Goal: Task Accomplishment & Management: Complete application form

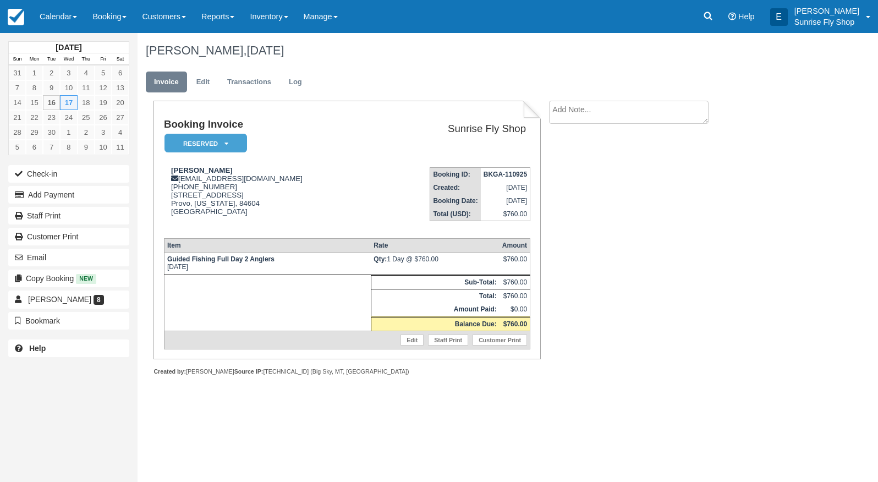
click at [734, 271] on div "Booking Invoice Reserved   Pending Deposit Paid Waiting Cancelled Void Sunrise …" at bounding box center [439, 250] width 605 height 299
click at [53, 18] on link "Calendar" at bounding box center [58, 16] width 53 height 33
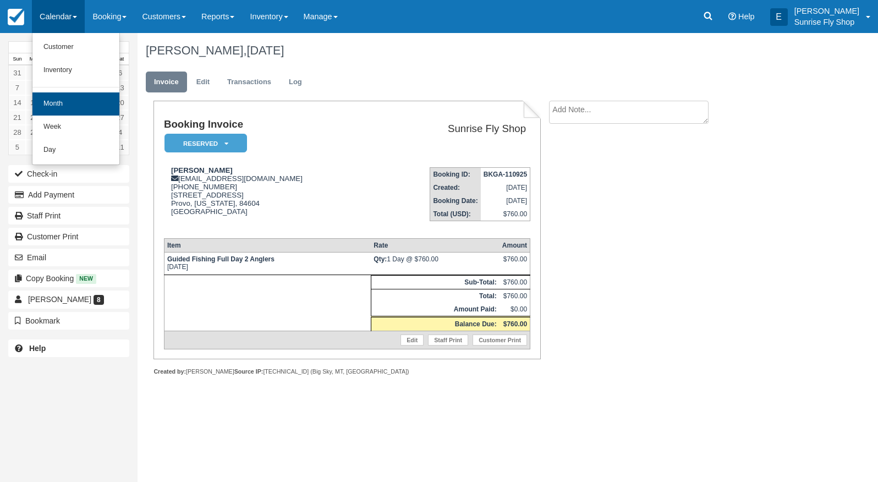
click at [61, 102] on link "Month" at bounding box center [75, 103] width 87 height 23
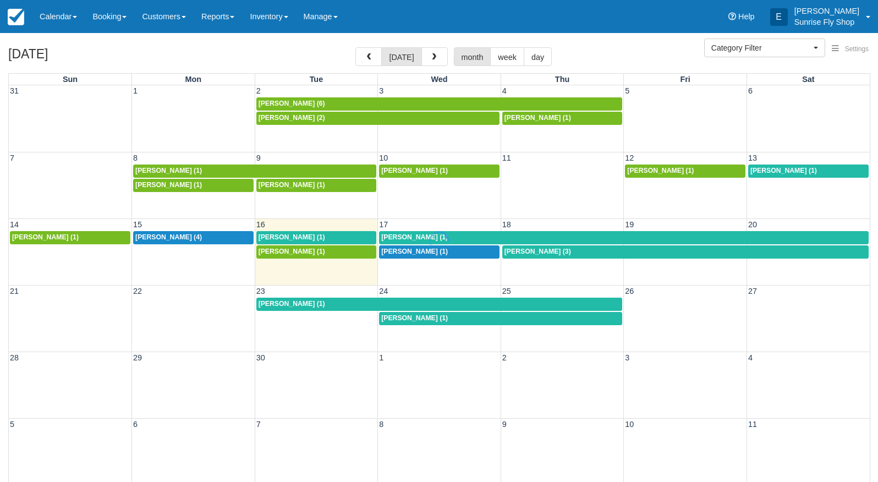
select select
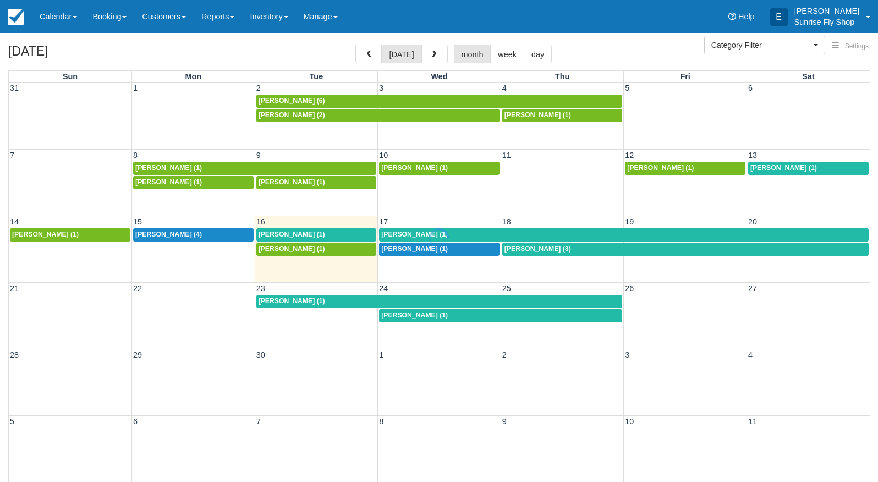
scroll to position [3, 0]
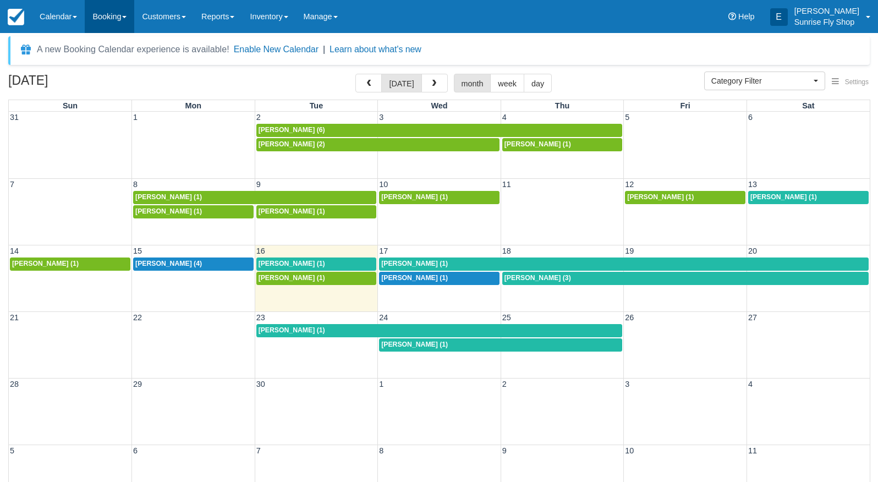
click at [100, 17] on link "Booking" at bounding box center [109, 16] width 49 height 33
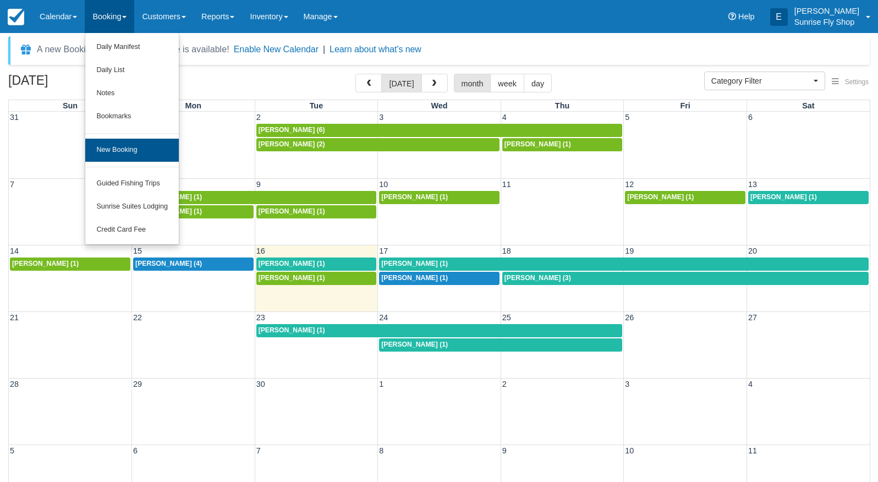
click at [137, 152] on link "New Booking" at bounding box center [131, 150] width 93 height 23
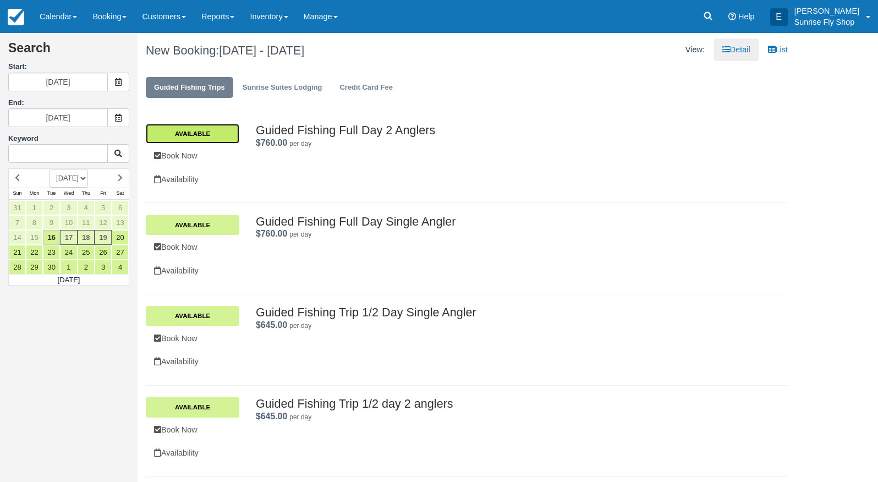
click at [185, 128] on link "Available" at bounding box center [192, 134] width 93 height 20
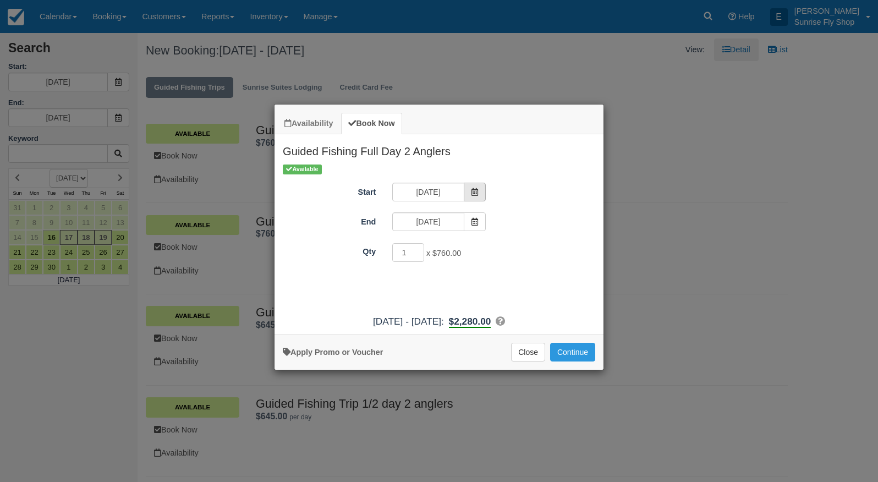
click at [480, 194] on span "Item Modal" at bounding box center [475, 192] width 22 height 19
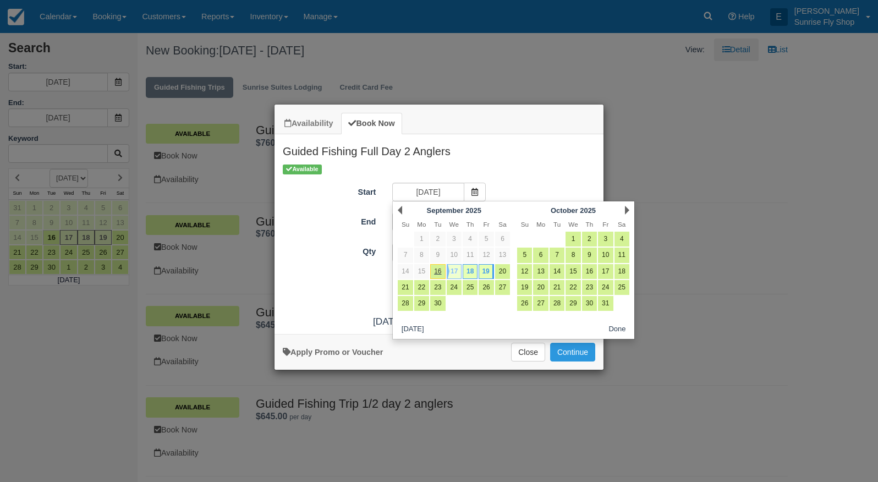
click at [456, 270] on link "17" at bounding box center [453, 271] width 15 height 15
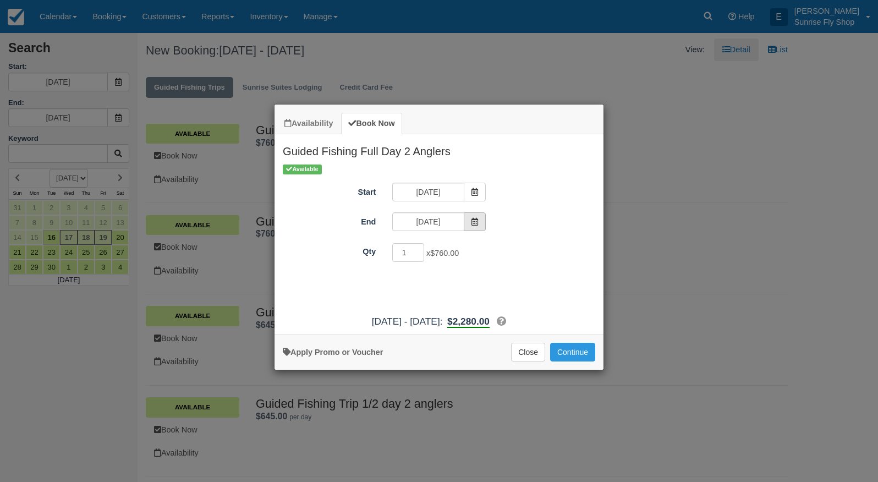
click at [477, 226] on span "Item Modal" at bounding box center [475, 221] width 22 height 19
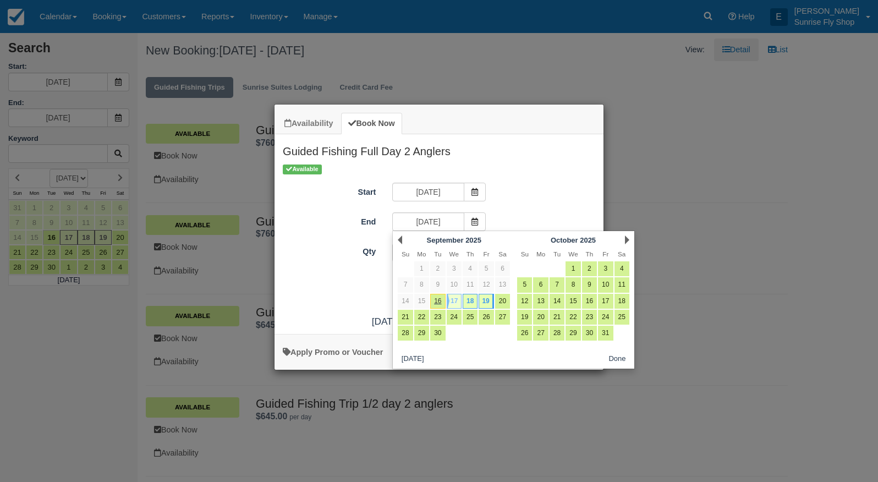
click at [455, 300] on link "17" at bounding box center [453, 301] width 15 height 15
type input "09/17/25"
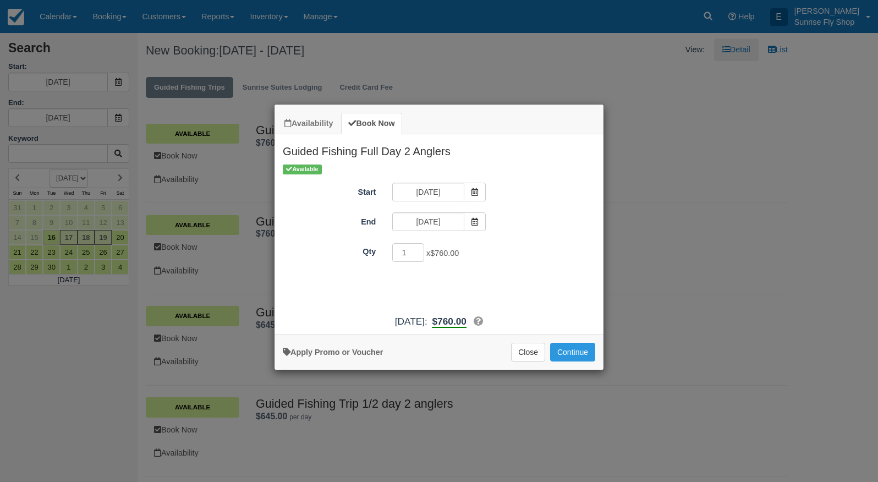
click at [568, 369] on div "Apply Promo or Voucher Close Continue Searching..." at bounding box center [438, 352] width 329 height 36
click at [580, 361] on button "Continue" at bounding box center [572, 352] width 45 height 19
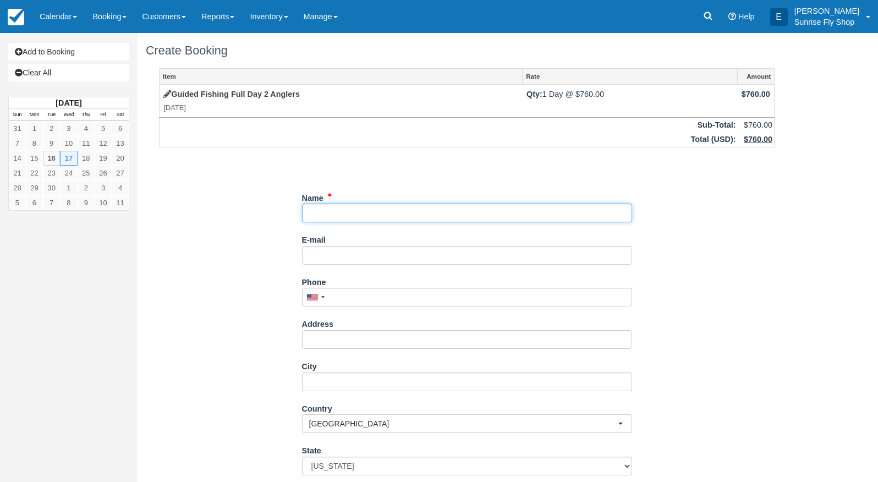
click at [385, 206] on input "Name" at bounding box center [467, 212] width 330 height 19
type input "Theodore Lorensen"
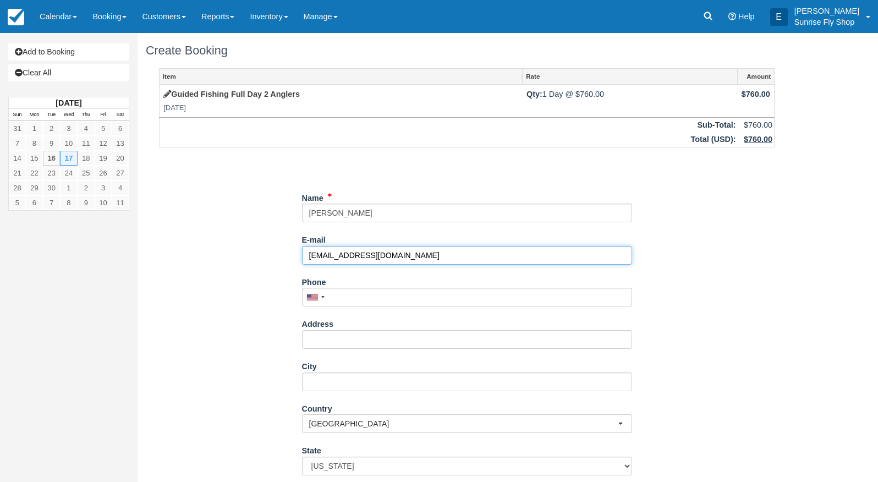
click at [312, 257] on input "torensen@q.com" at bounding box center [467, 255] width 330 height 19
type input "tlorensen@q.com"
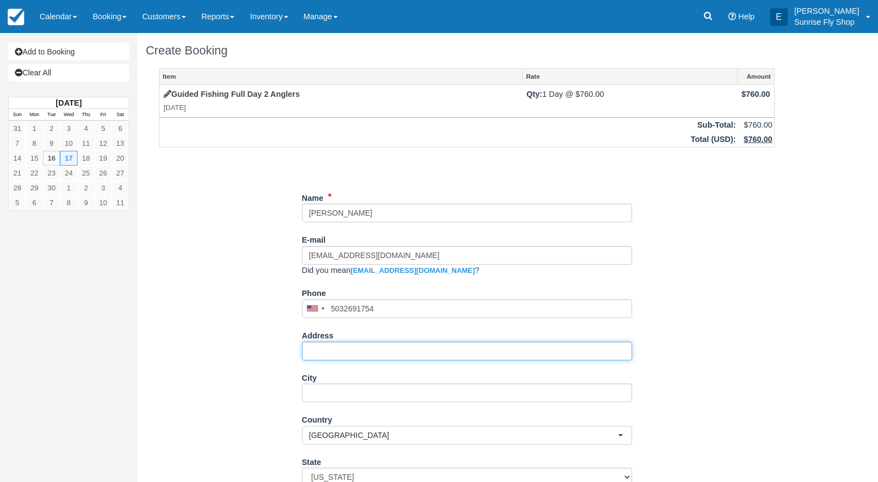
type input "(503) 269-1754"
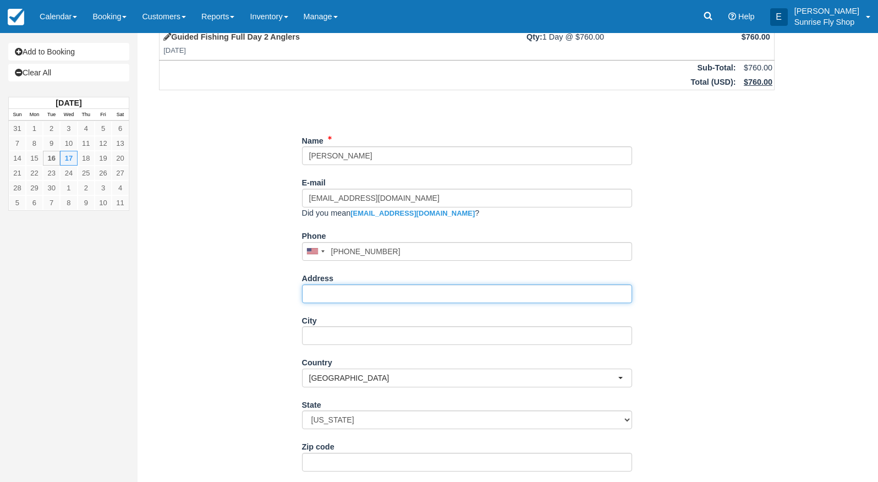
scroll to position [57, 0]
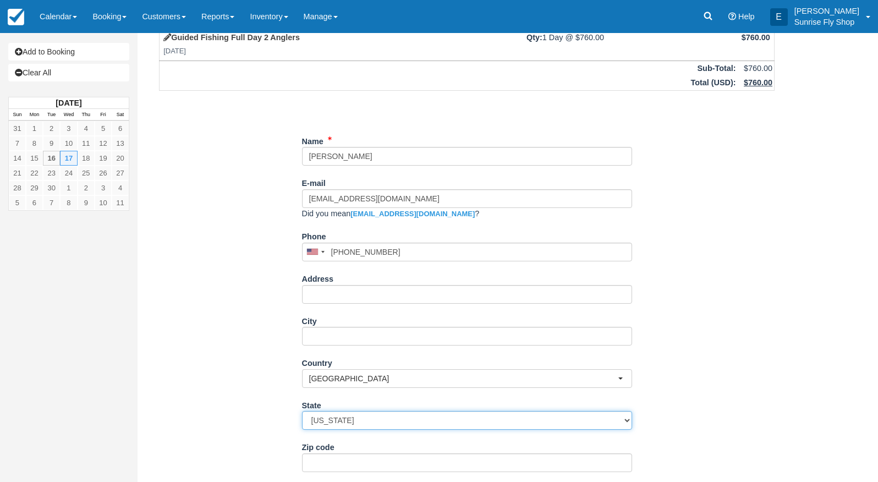
select select "OR"
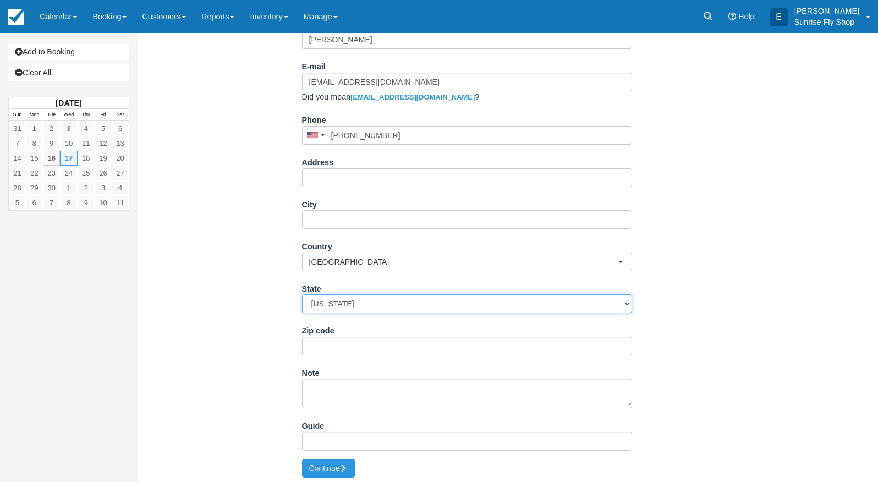
scroll to position [172, 0]
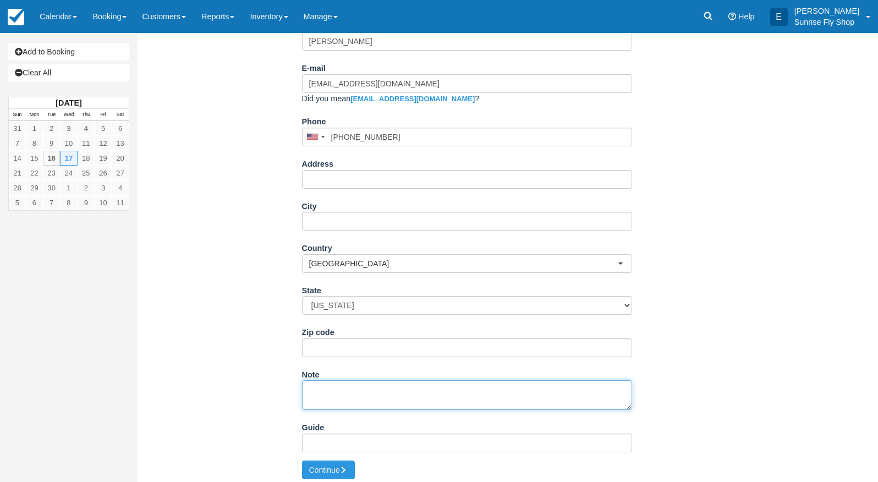
click at [336, 387] on textarea "Note" at bounding box center [467, 395] width 330 height 30
type textarea "Wants to go to the Jefferson"
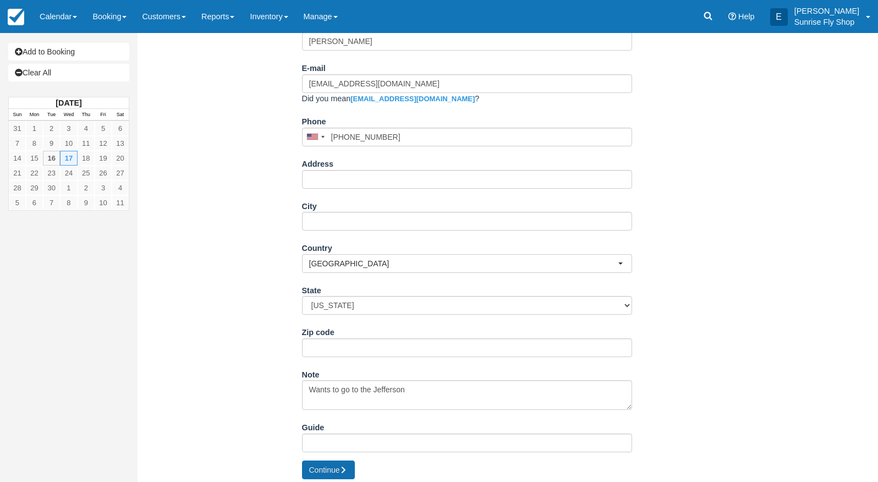
click at [323, 464] on button "Continue" at bounding box center [328, 469] width 53 height 19
type input "+15032691754"
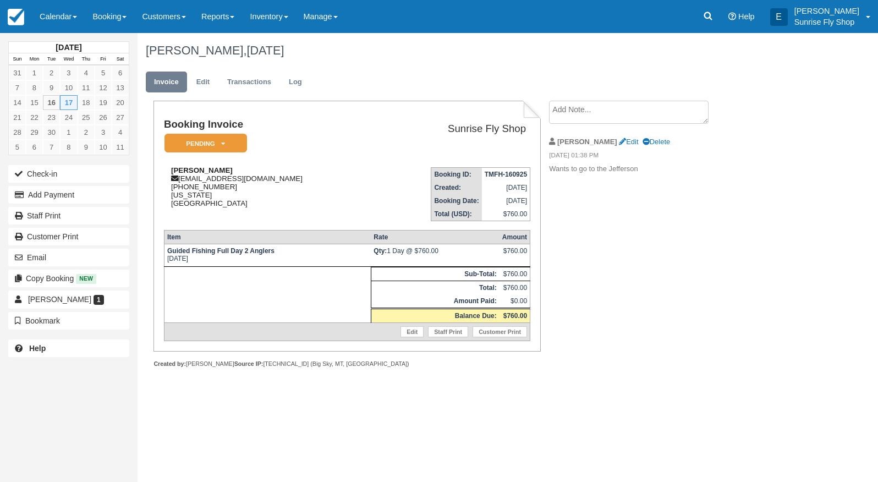
drag, startPoint x: 172, startPoint y: 168, endPoint x: 249, endPoint y: 169, distance: 77.0
click at [249, 169] on div "Theodore Lorensen tlorensen@q.com 1 (503) 269-1754 Oregon United States" at bounding box center [270, 186] width 213 height 41
copy strong "Theodore Lorensen"
drag, startPoint x: 177, startPoint y: 190, endPoint x: 247, endPoint y: 186, distance: 70.0
click at [249, 184] on div "Theodore Lorensen tlorensen@q.com 1 (503) 269-1754 Oregon United States" at bounding box center [270, 186] width 213 height 41
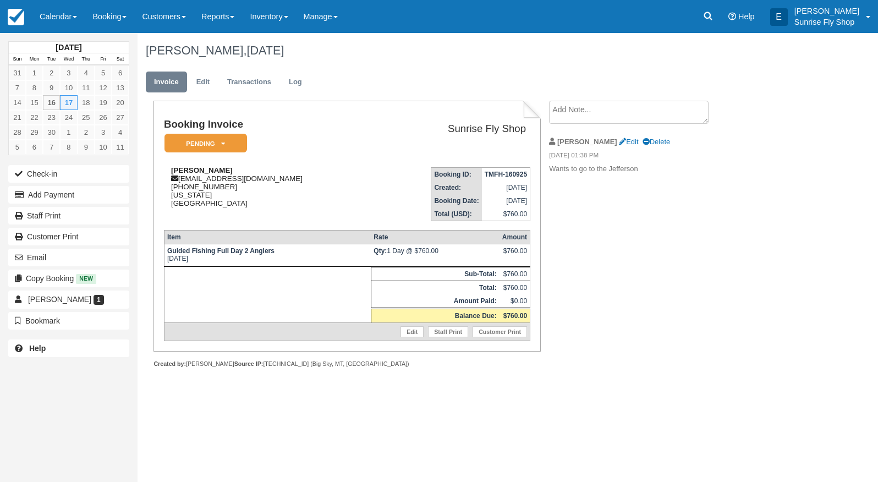
copy div "(503) 269-1754"
click at [182, 180] on div "Theodore Lorensen tlorensen@q.com 1 (503) 269-1754 Oregon United States" at bounding box center [270, 186] width 213 height 41
drag, startPoint x: 180, startPoint y: 180, endPoint x: 246, endPoint y: 179, distance: 65.4
click at [246, 179] on div "Theodore Lorensen tlorensen@q.com 1 (503) 269-1754 Oregon United States" at bounding box center [270, 186] width 213 height 41
copy div "[EMAIL_ADDRESS][DOMAIN_NAME]"
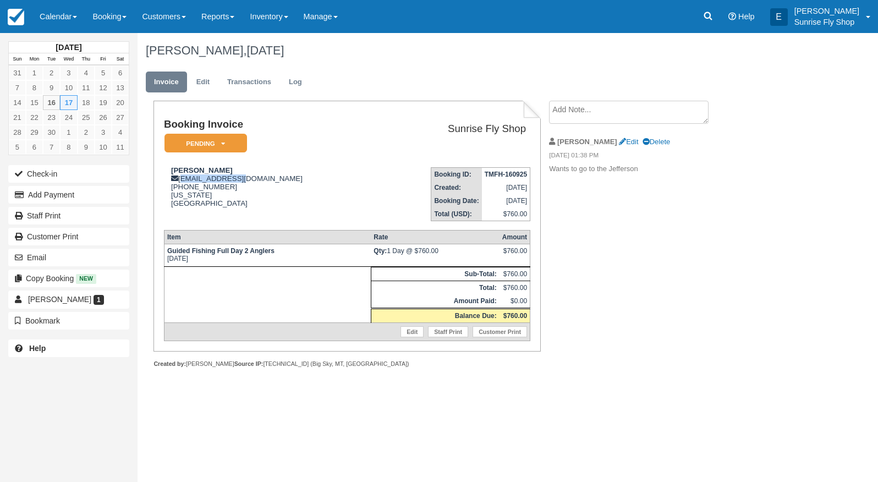
click at [206, 139] on em "Pending" at bounding box center [205, 143] width 82 height 19
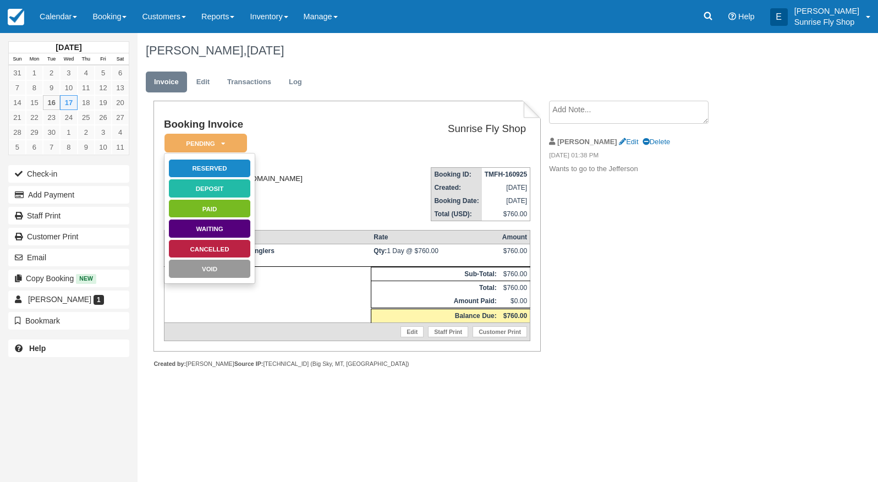
click at [203, 169] on link "Reserved" at bounding box center [209, 168] width 82 height 19
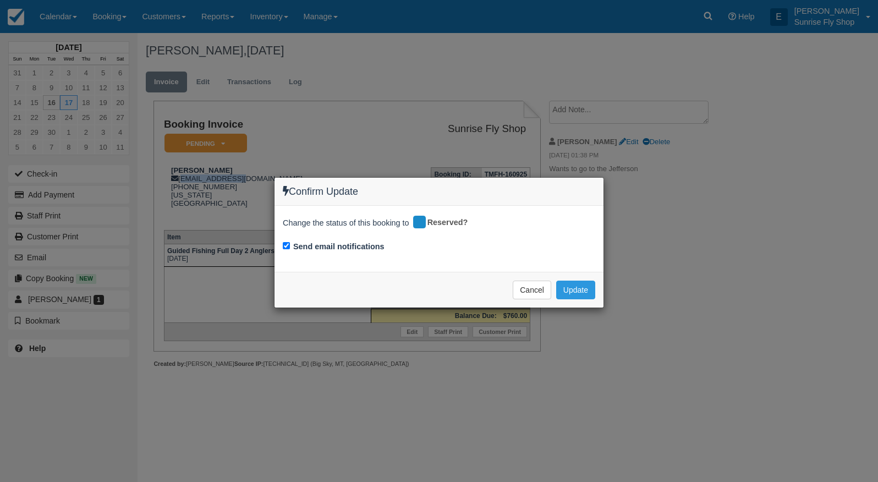
click at [582, 288] on button "Update" at bounding box center [575, 289] width 39 height 19
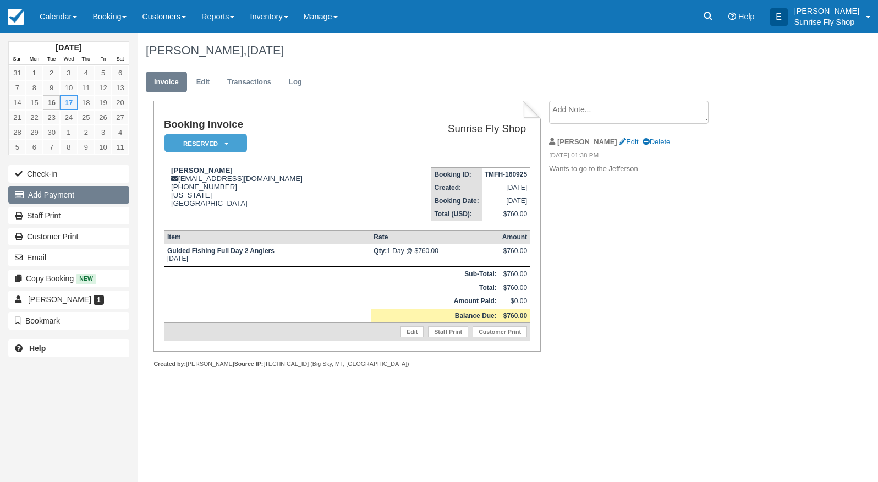
drag, startPoint x: 64, startPoint y: 193, endPoint x: 76, endPoint y: 194, distance: 12.1
click at [64, 193] on button "Add Payment" at bounding box center [68, 195] width 121 height 18
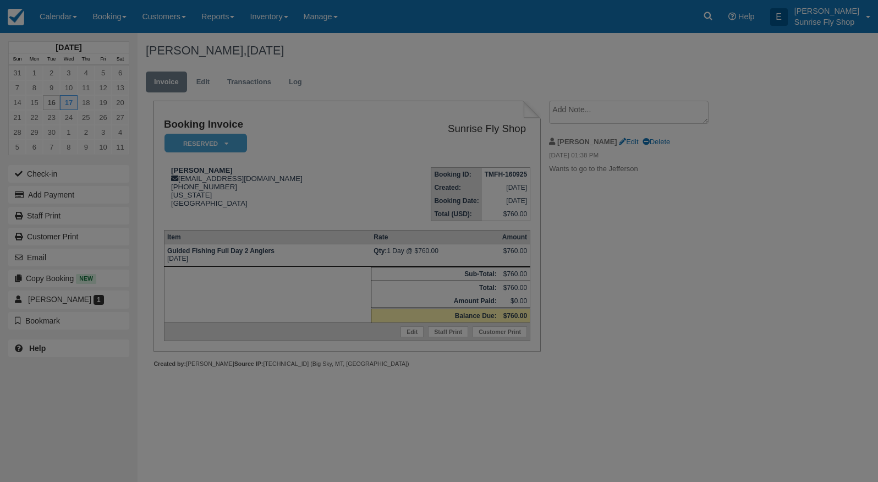
type input "09/16/25"
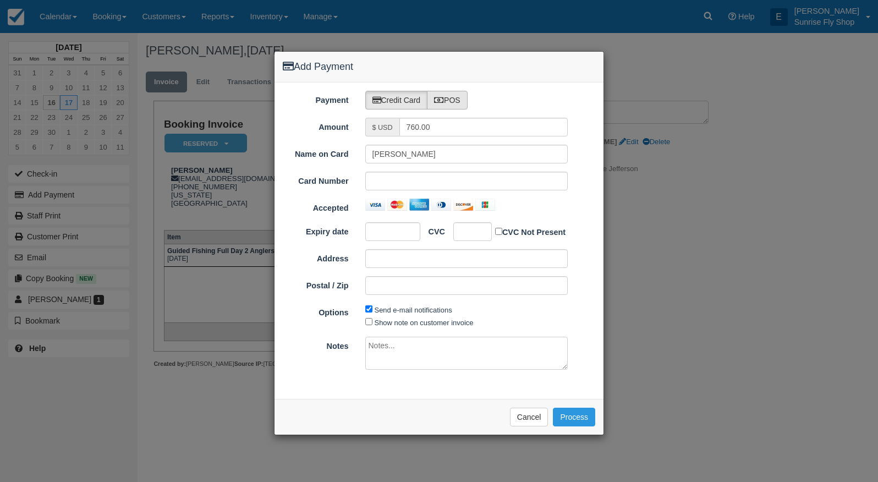
click at [455, 99] on label "POS" at bounding box center [447, 100] width 41 height 19
radio input "true"
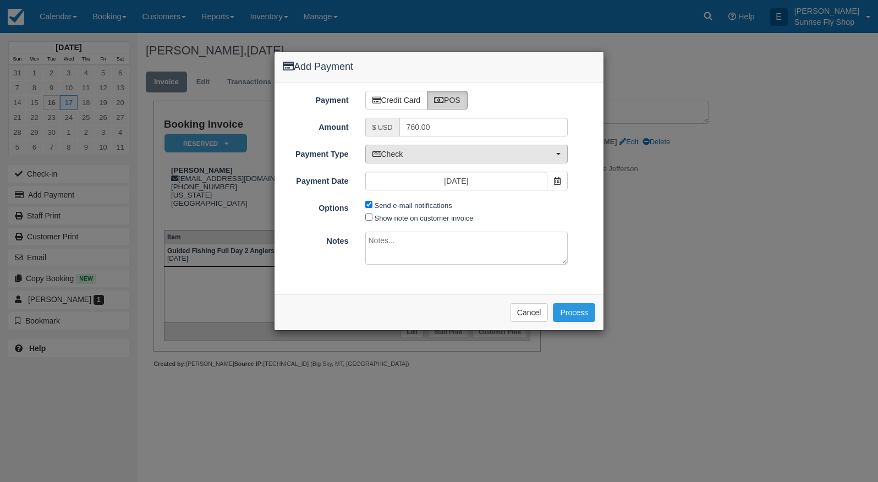
click at [409, 152] on span "Check" at bounding box center [462, 153] width 181 height 11
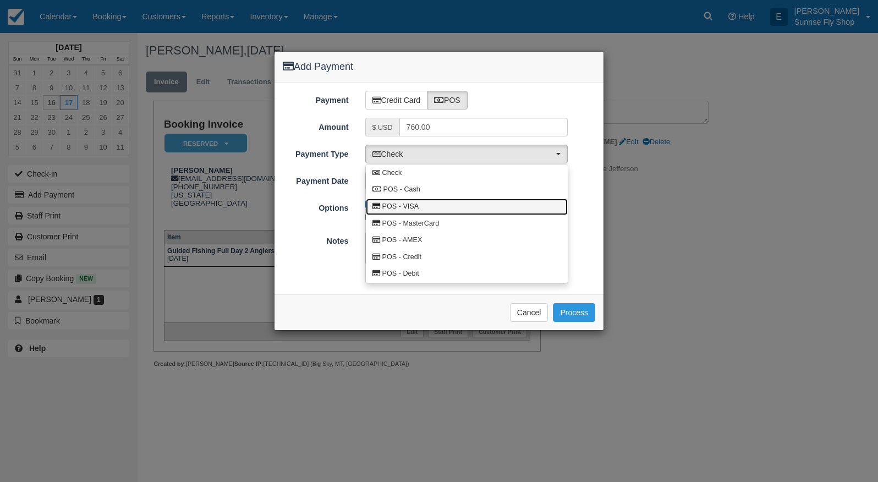
drag, startPoint x: 424, startPoint y: 206, endPoint x: 572, endPoint y: 296, distance: 172.5
click at [425, 206] on link "POS - VISA" at bounding box center [467, 206] width 202 height 17
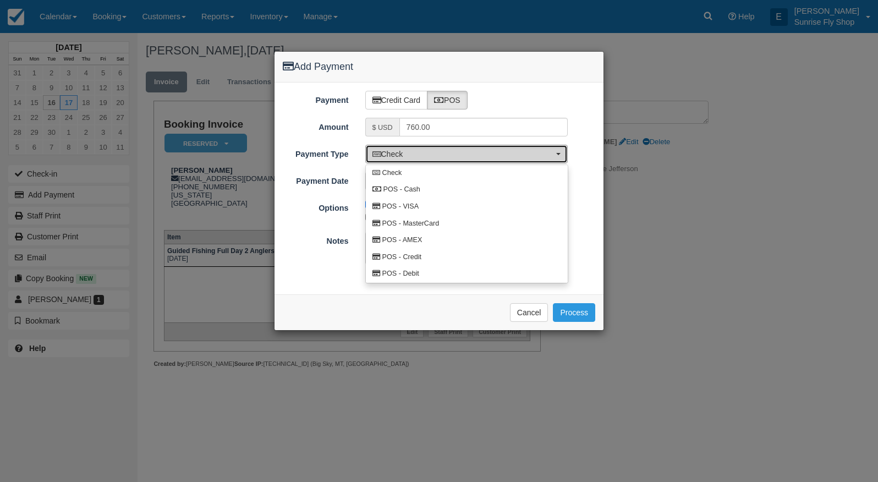
select select "VISA"
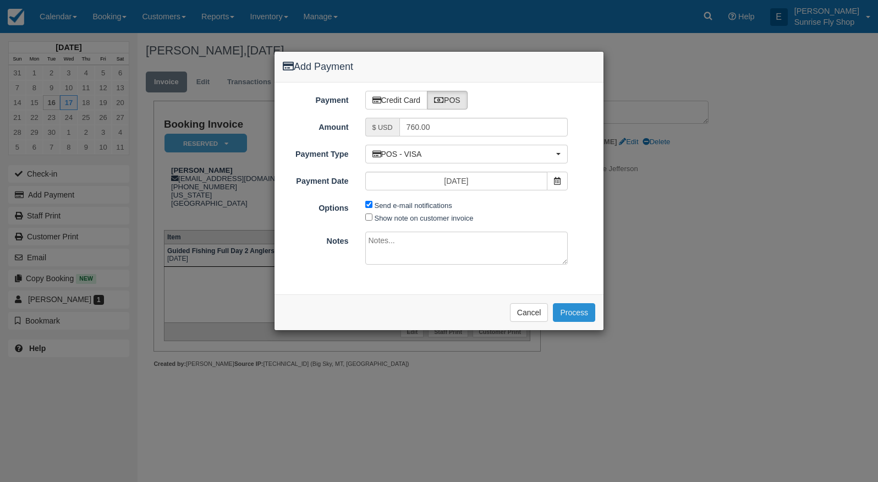
click at [580, 308] on button "Process" at bounding box center [574, 312] width 42 height 19
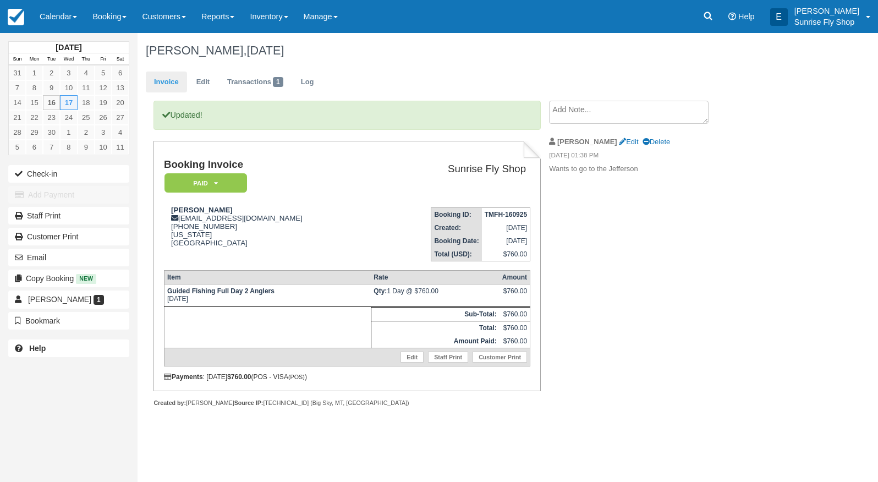
click at [169, 79] on link "Invoice" at bounding box center [166, 81] width 41 height 21
